Goal: Task Accomplishment & Management: Manage account settings

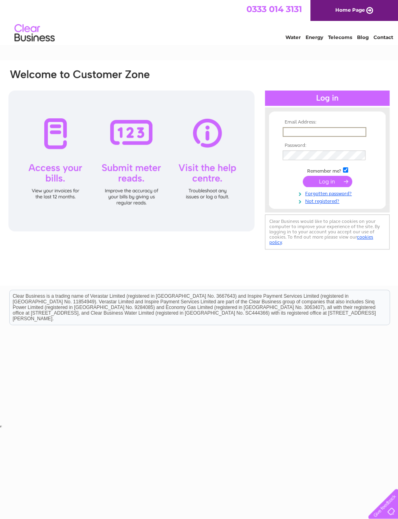
type input "mikebell50@hotmail.co.uk"
click at [327, 183] on input "submit" at bounding box center [327, 180] width 49 height 11
click at [317, 179] on input "submit" at bounding box center [327, 180] width 49 height 11
click at [323, 179] on input "submit" at bounding box center [327, 180] width 49 height 11
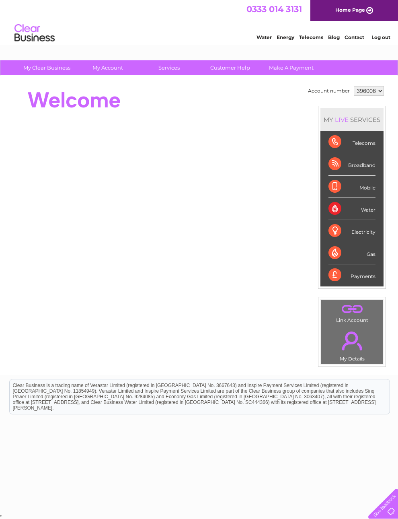
click at [342, 143] on div "Telecoms" at bounding box center [352, 142] width 47 height 22
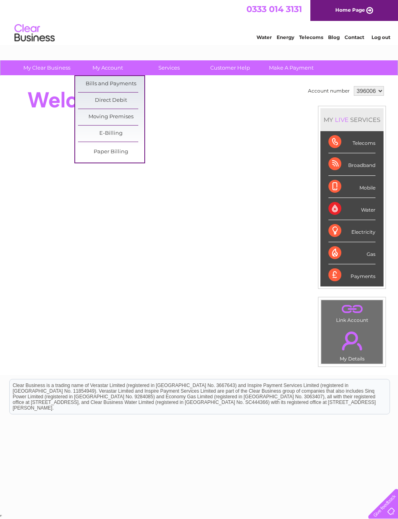
click at [91, 132] on link "E-Billing" at bounding box center [111, 133] width 66 height 16
click at [97, 85] on link "Bills and Payments" at bounding box center [111, 84] width 66 height 16
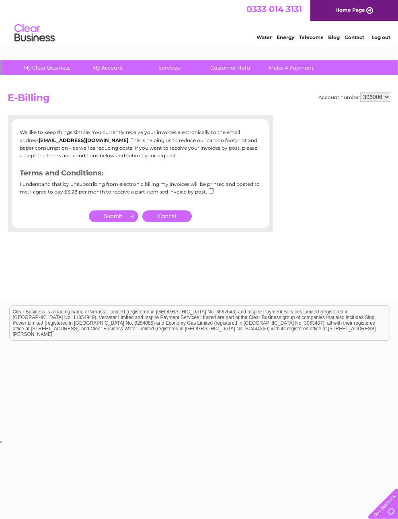
click at [171, 219] on link "Cancel" at bounding box center [166, 216] width 49 height 12
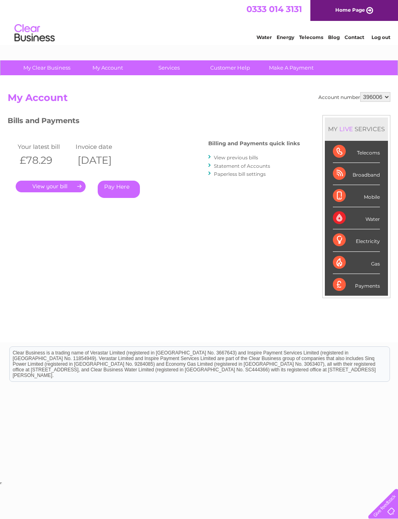
click at [48, 185] on link "." at bounding box center [51, 187] width 70 height 12
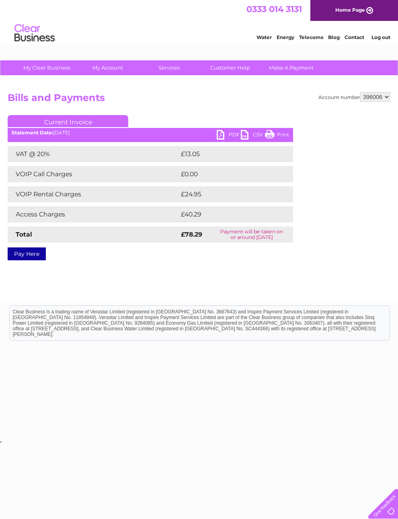
click at [280, 140] on link "Print" at bounding box center [277, 136] width 24 height 12
